Goal: Task Accomplishment & Management: Manage account settings

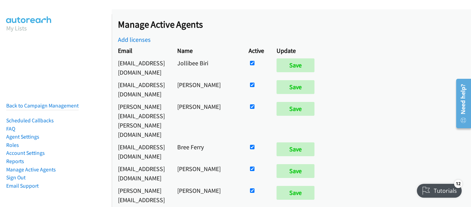
click at [255, 104] on input "checkbox" at bounding box center [252, 106] width 4 height 4
checkbox input "false"
click at [324, 100] on td "Save" at bounding box center [296, 120] width 53 height 40
click at [315, 102] on input "Save" at bounding box center [296, 109] width 38 height 14
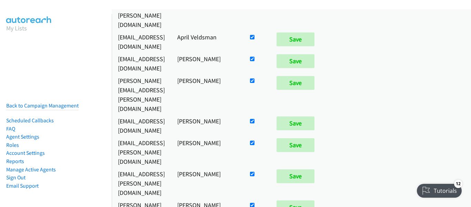
scroll to position [2957, 0]
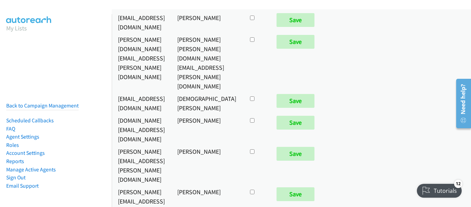
checkbox input "true"
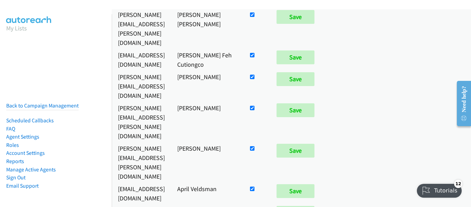
scroll to position [840, 0]
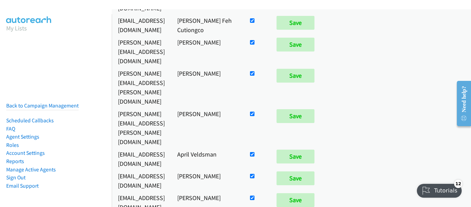
checkbox input "false"
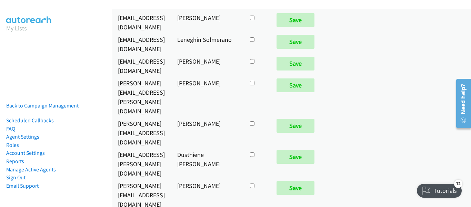
scroll to position [2973, 0]
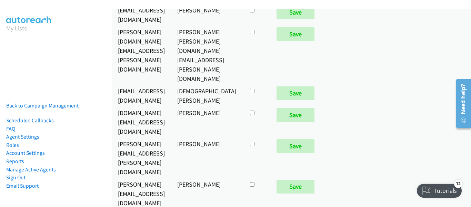
checkbox input "true"
